Goal: Task Accomplishment & Management: Use online tool/utility

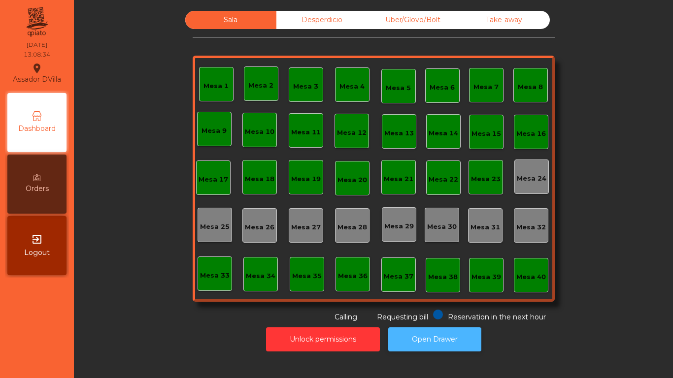
click at [397, 347] on button "Open Drawer" at bounding box center [434, 339] width 93 height 24
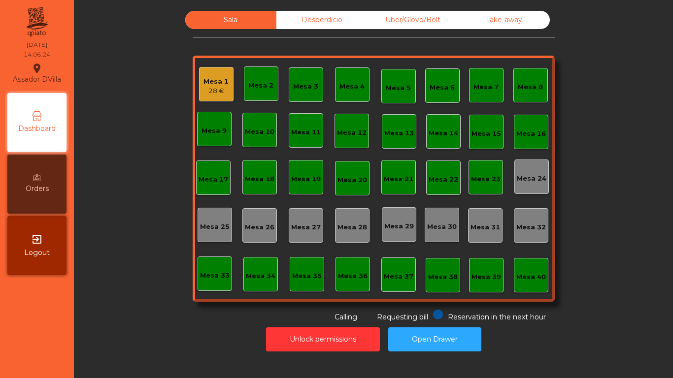
click at [199, 83] on div "Mesa 1 28 €" at bounding box center [216, 84] width 34 height 34
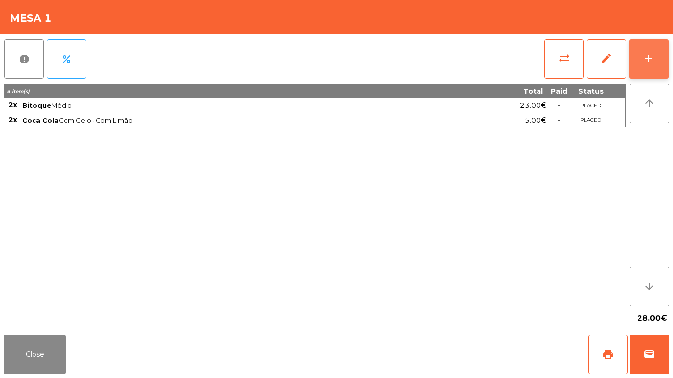
click at [649, 57] on div "add" at bounding box center [648, 58] width 12 height 12
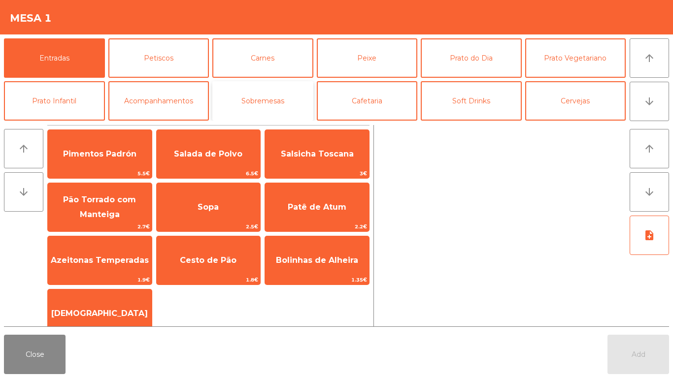
click at [265, 101] on button "Sobremesas" at bounding box center [262, 100] width 101 height 39
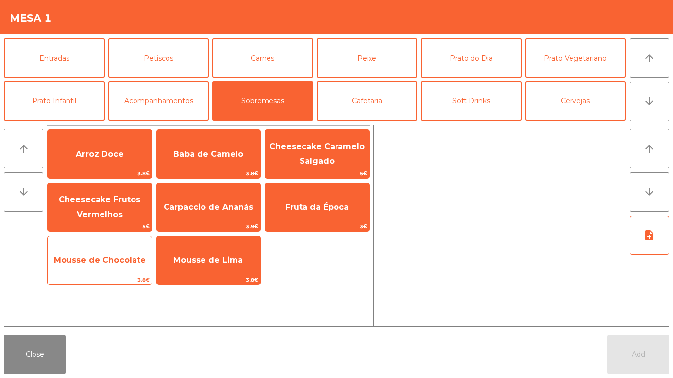
click at [101, 267] on span "Mousse de Chocolate" at bounding box center [100, 260] width 104 height 27
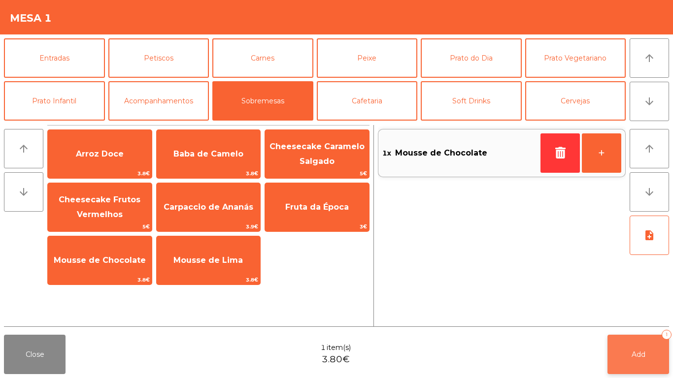
click at [655, 365] on button "Add 1" at bounding box center [638, 354] width 62 height 39
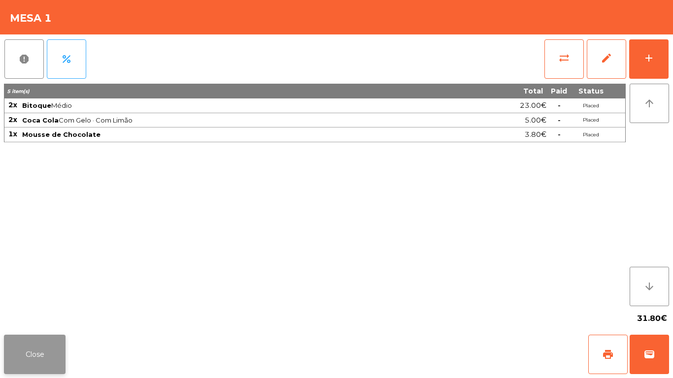
click at [19, 352] on button "Close" at bounding box center [35, 354] width 62 height 39
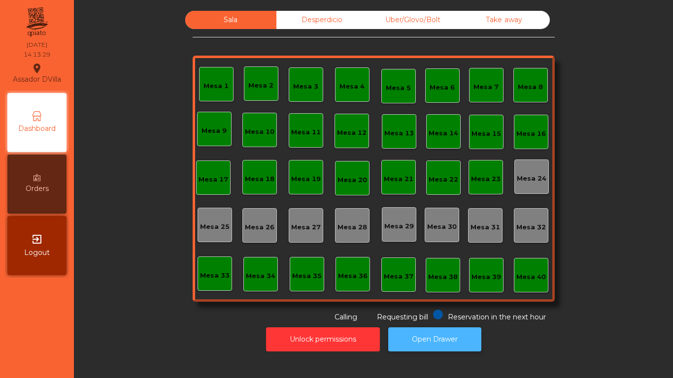
click at [431, 333] on button "Open Drawer" at bounding box center [434, 339] width 93 height 24
click at [419, 343] on button "Open Drawer" at bounding box center [434, 339] width 93 height 24
drag, startPoint x: 321, startPoint y: 26, endPoint x: 322, endPoint y: 21, distance: 4.9
click at [322, 25] on div "Desperdicio" at bounding box center [321, 20] width 91 height 18
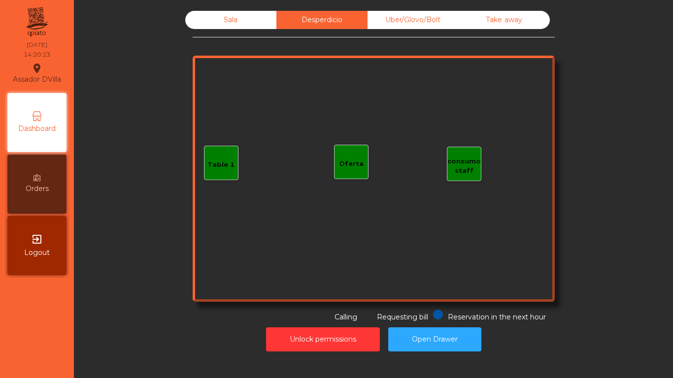
click at [228, 23] on div "Sala" at bounding box center [230, 20] width 91 height 18
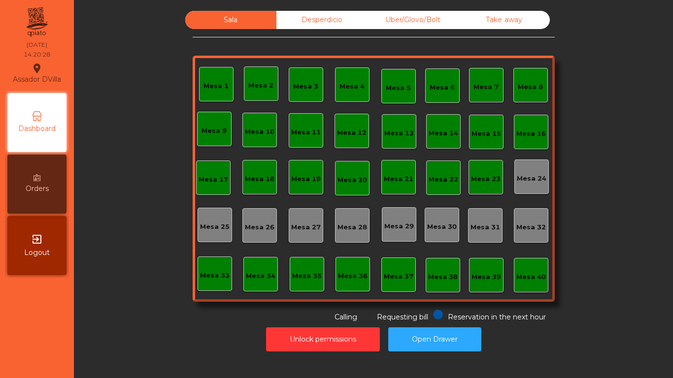
click at [339, 21] on div "Desperdicio" at bounding box center [321, 20] width 91 height 18
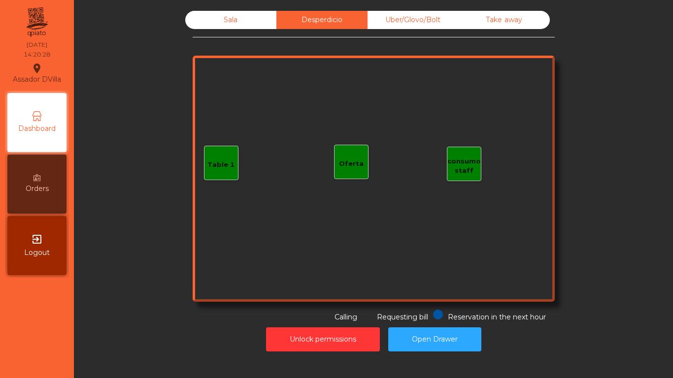
click at [263, 11] on div "Sala" at bounding box center [230, 20] width 91 height 18
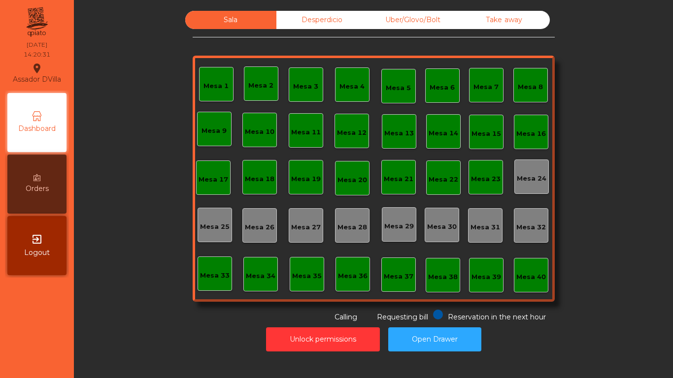
click at [269, 18] on div "Sala" at bounding box center [230, 20] width 91 height 18
click at [292, 26] on div "Desperdicio" at bounding box center [321, 20] width 91 height 18
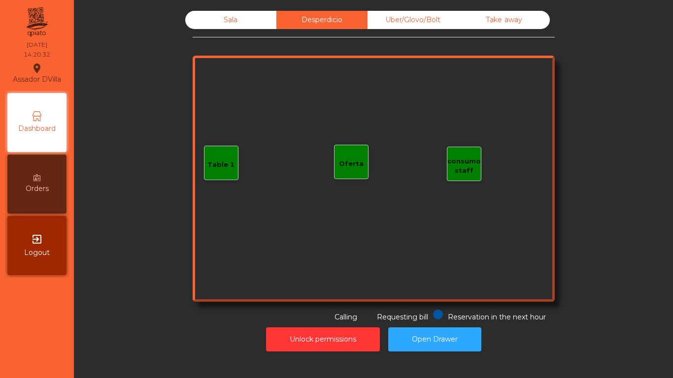
click at [242, 21] on div "Sala" at bounding box center [230, 20] width 91 height 18
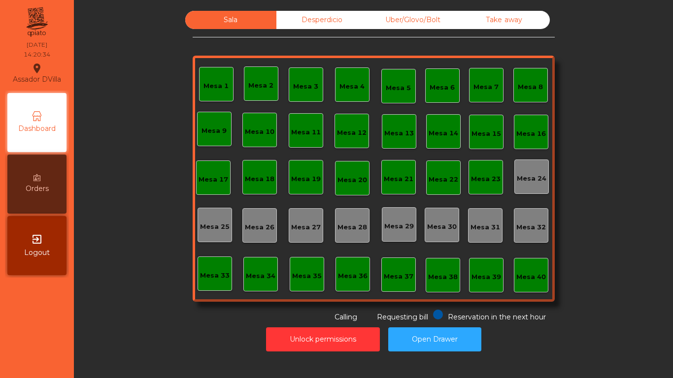
click at [226, 17] on div "Sala" at bounding box center [230, 20] width 91 height 18
click at [319, 16] on div "Desperdicio" at bounding box center [321, 20] width 91 height 18
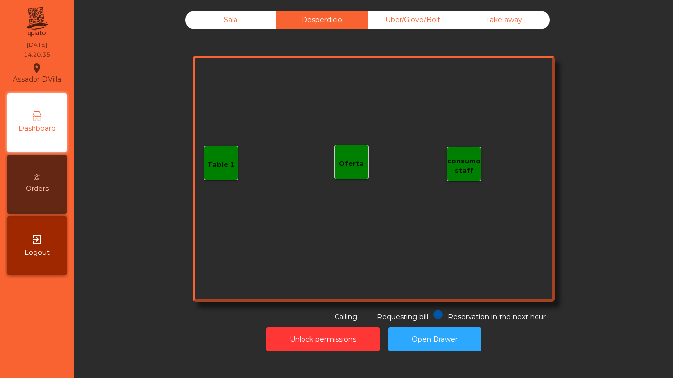
click at [254, 14] on div "Sala" at bounding box center [230, 20] width 91 height 18
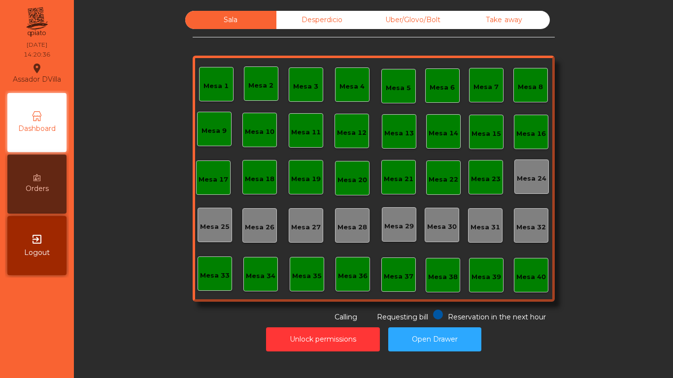
click at [319, 22] on div "Desperdicio" at bounding box center [321, 20] width 91 height 18
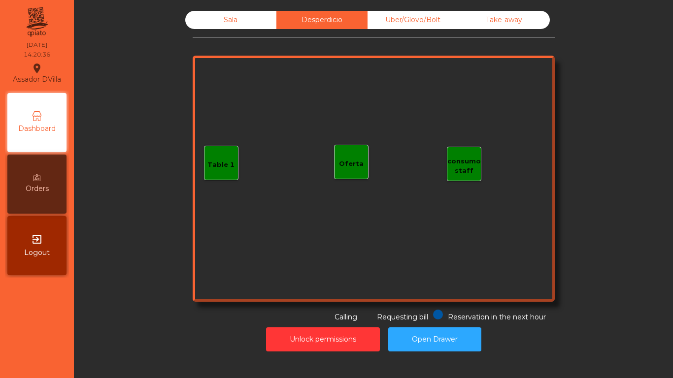
click at [405, 18] on div "Uber/Glovo/Bolt" at bounding box center [412, 20] width 91 height 18
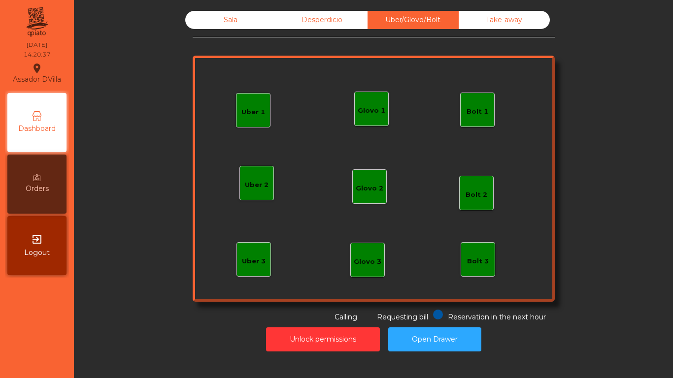
click at [488, 26] on div "Take away" at bounding box center [503, 20] width 91 height 18
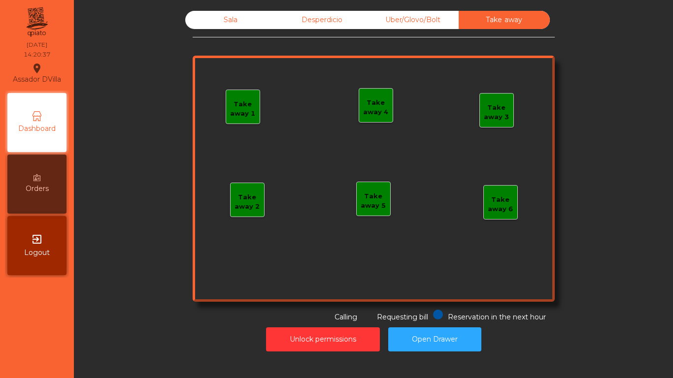
click at [282, 20] on div "Desperdicio" at bounding box center [321, 20] width 91 height 18
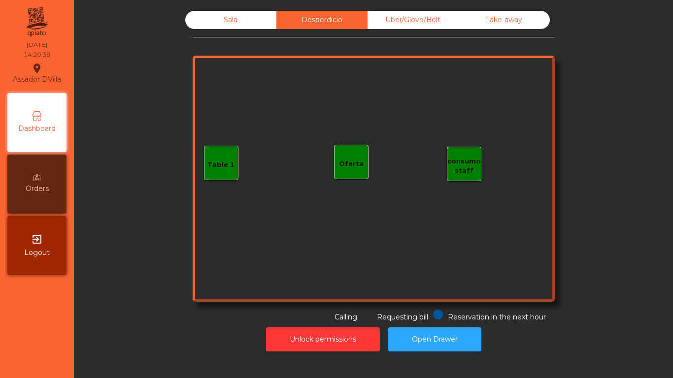
click at [235, 26] on div "Sala" at bounding box center [230, 20] width 91 height 18
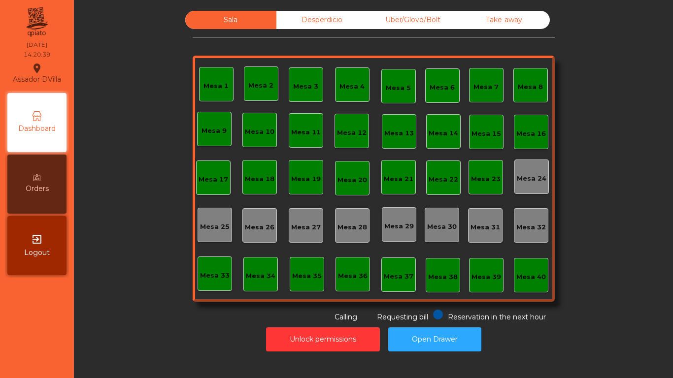
click at [235, 26] on div "Sala" at bounding box center [230, 20] width 91 height 18
click at [316, 21] on div "Desperdicio" at bounding box center [321, 20] width 91 height 18
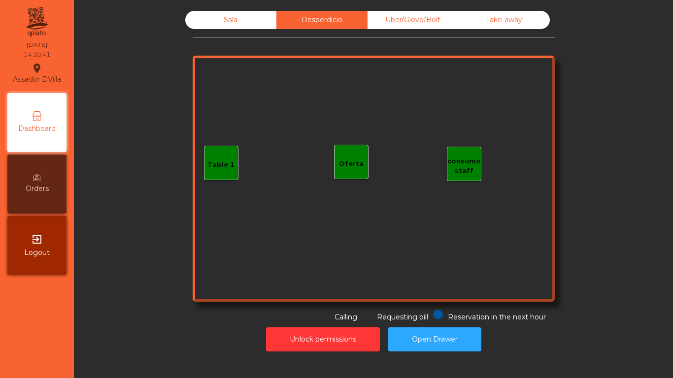
click at [233, 26] on div "Sala" at bounding box center [230, 20] width 91 height 18
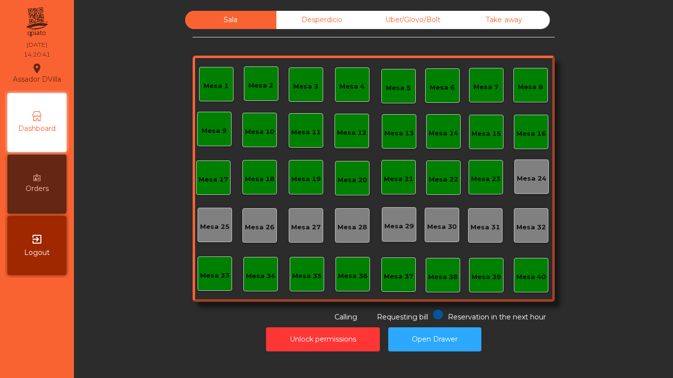
click at [293, 23] on div "Desperdicio" at bounding box center [321, 20] width 91 height 18
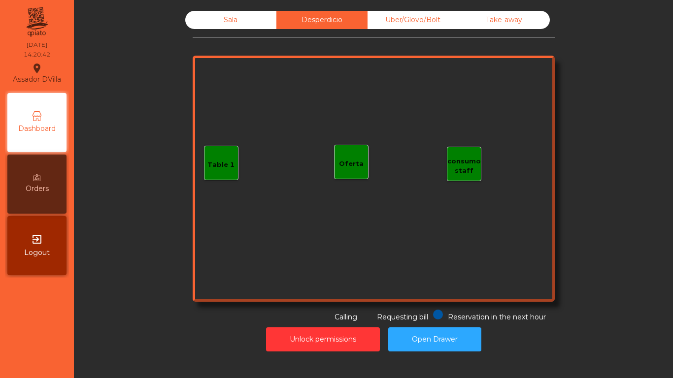
click at [209, 22] on div "Sala" at bounding box center [230, 20] width 91 height 18
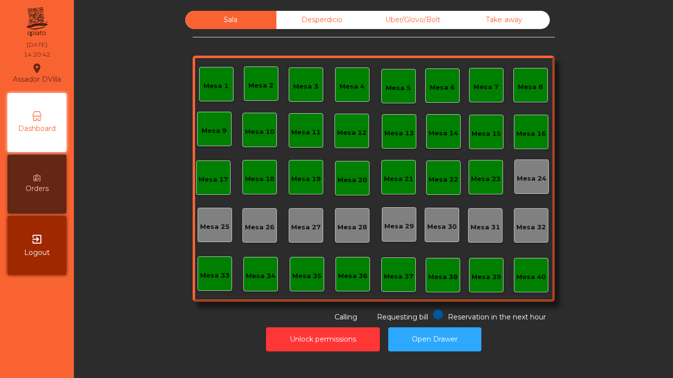
click at [333, 28] on div "Desperdicio" at bounding box center [321, 20] width 91 height 18
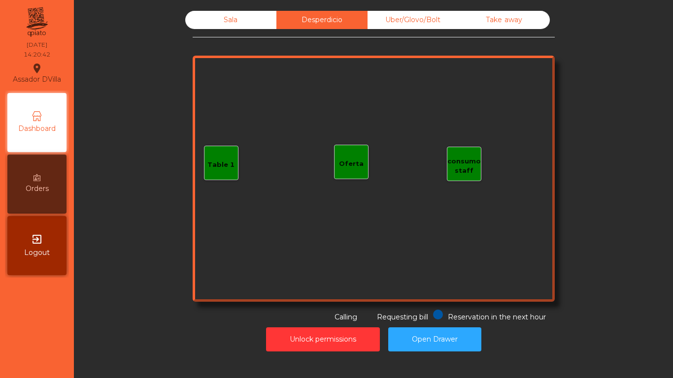
click at [385, 23] on div "Uber/Glovo/Bolt" at bounding box center [412, 20] width 91 height 18
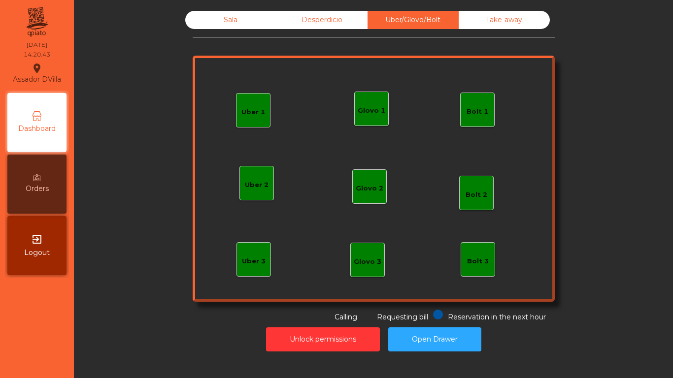
click at [289, 19] on div "Desperdicio" at bounding box center [321, 20] width 91 height 18
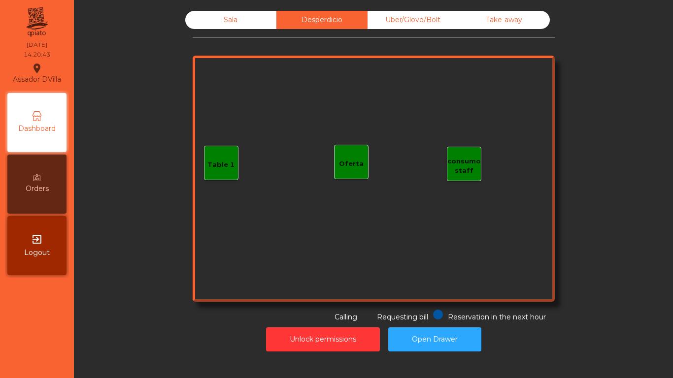
click at [232, 20] on div "Sala" at bounding box center [230, 20] width 91 height 18
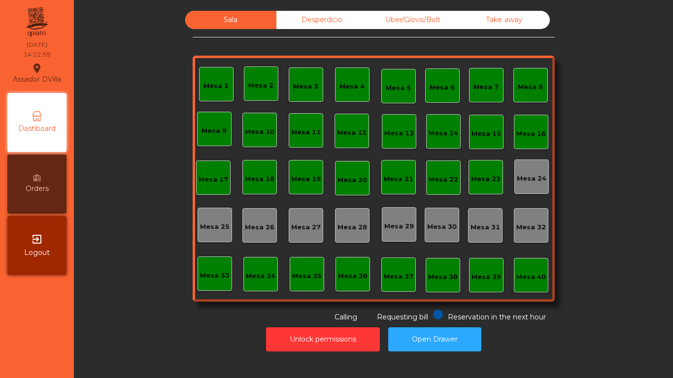
click at [312, 19] on div "Desperdicio" at bounding box center [321, 20] width 91 height 18
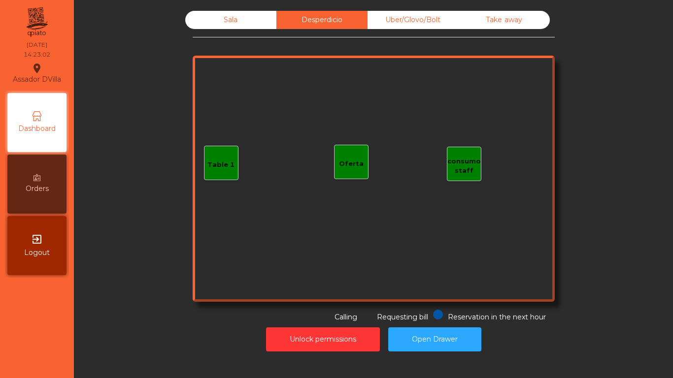
click at [247, 16] on div "Sala" at bounding box center [230, 20] width 91 height 18
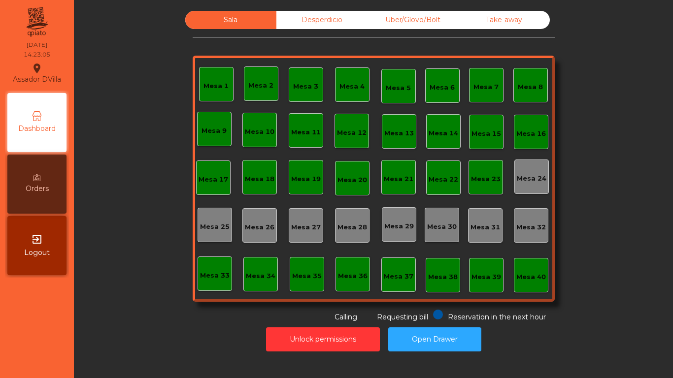
click at [389, 19] on div "Uber/Glovo/Bolt" at bounding box center [412, 20] width 91 height 18
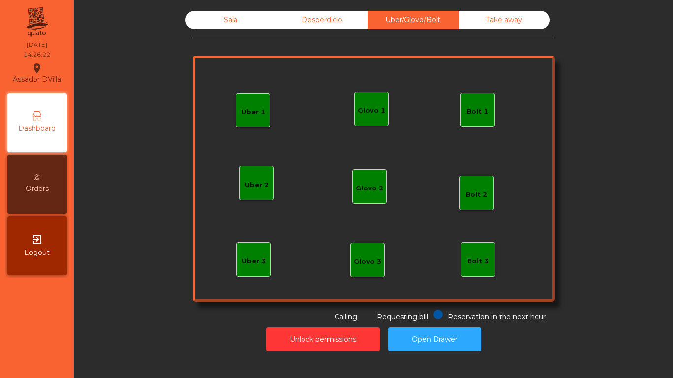
drag, startPoint x: 310, startPoint y: 22, endPoint x: 244, endPoint y: 35, distance: 67.7
click at [310, 23] on div "Desperdicio" at bounding box center [321, 20] width 91 height 18
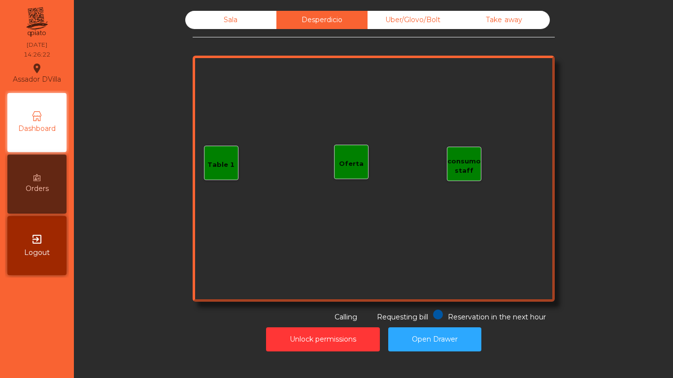
click at [221, 32] on div "Sala Desperdicio Uber/Glovo/Bolt Take away Table 1 consumo staff Oferta Reserva…" at bounding box center [373, 167] width 362 height 312
drag, startPoint x: 239, startPoint y: 18, endPoint x: 263, endPoint y: 20, distance: 23.7
click at [240, 18] on div "Sala" at bounding box center [230, 20] width 91 height 18
